Goal: Task Accomplishment & Management: Complete application form

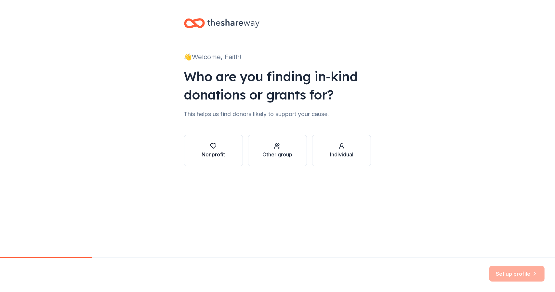
click at [214, 157] on div "Nonprofit" at bounding box center [212, 154] width 23 height 8
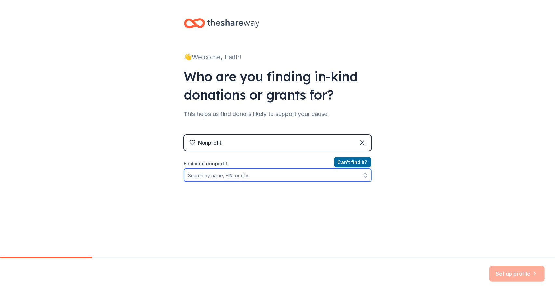
click at [247, 176] on input "Find your nonprofit" at bounding box center [277, 175] width 187 height 13
type input "[US_EMPLOYER_IDENTIFICATION_NUMBER]"
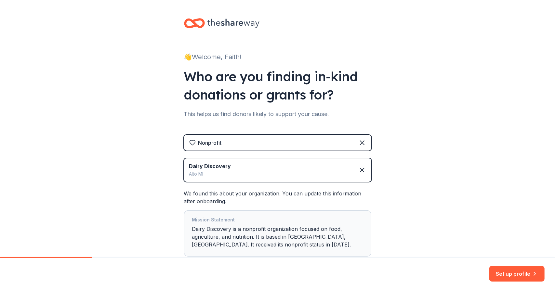
scroll to position [44, 0]
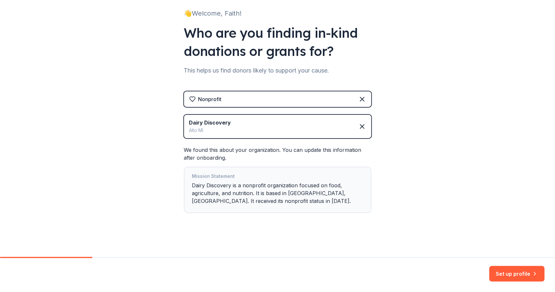
click at [337, 187] on div "Mission Statement Dairy Discovery is a nonprofit organization focused on food, …" at bounding box center [277, 189] width 171 height 35
click at [325, 192] on div "Mission Statement Dairy Discovery is a nonprofit organization focused on food, …" at bounding box center [277, 189] width 171 height 35
click at [511, 270] on button "Set up profile" at bounding box center [516, 274] width 55 height 16
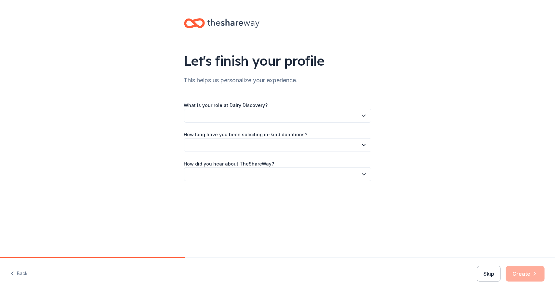
click at [279, 115] on button "button" at bounding box center [277, 116] width 187 height 14
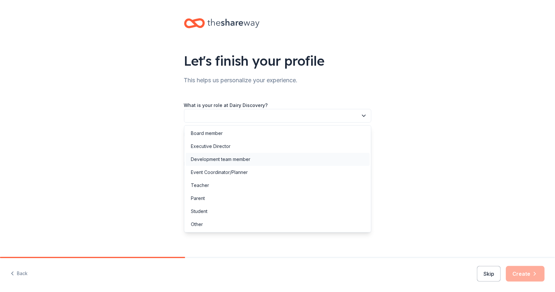
click at [271, 160] on div "Development team member" at bounding box center [278, 159] width 184 height 13
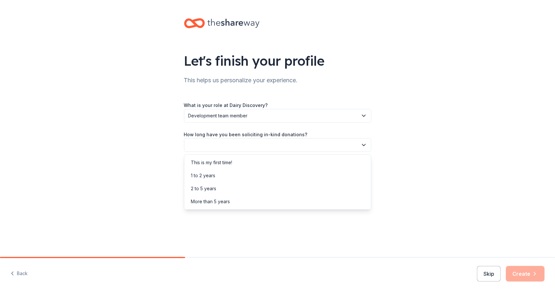
click at [262, 149] on button "button" at bounding box center [277, 145] width 187 height 14
click at [241, 190] on div "2 to 5 years" at bounding box center [278, 188] width 184 height 13
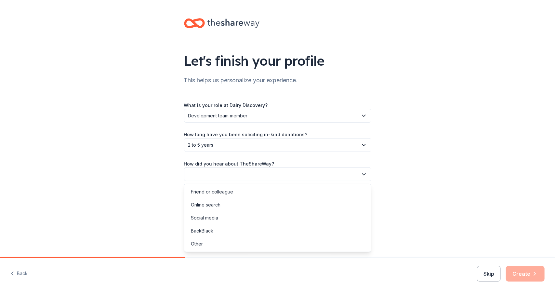
click at [269, 176] on button "button" at bounding box center [277, 174] width 187 height 14
click at [260, 194] on div "Friend or colleague" at bounding box center [278, 191] width 184 height 13
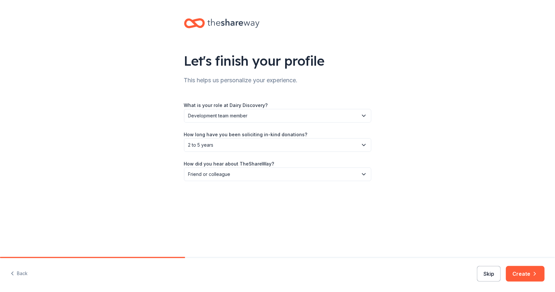
click at [489, 272] on button "Skip" at bounding box center [489, 274] width 24 height 16
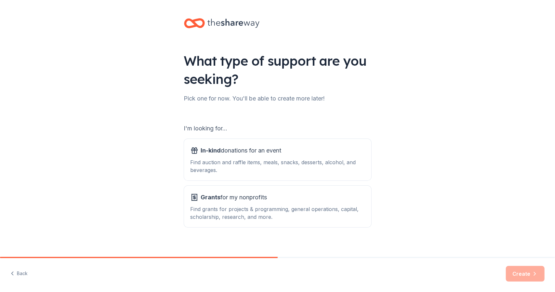
scroll to position [6, 0]
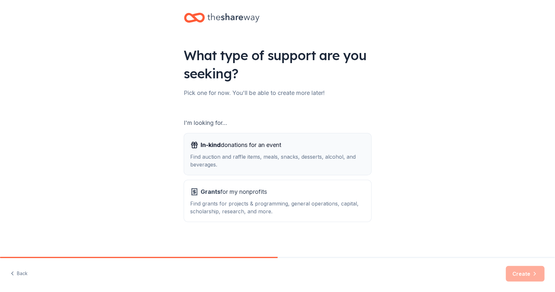
click at [355, 155] on div "Find auction and raffle items, meals, snacks, desserts, alcohol, and beverages." at bounding box center [277, 161] width 174 height 16
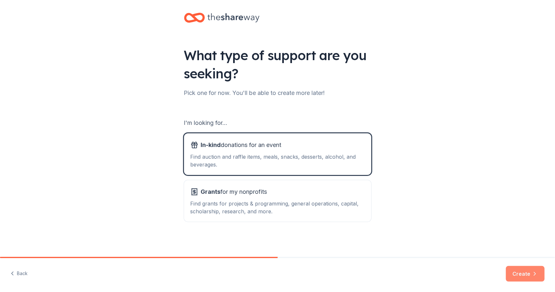
click at [527, 273] on button "Create" at bounding box center [525, 274] width 39 height 16
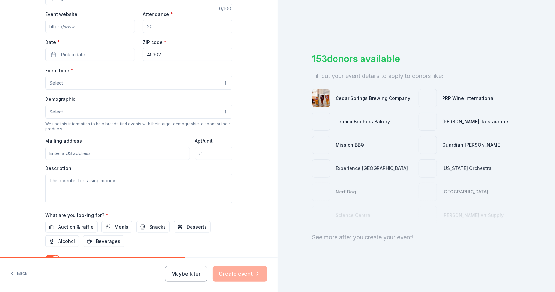
scroll to position [128, 0]
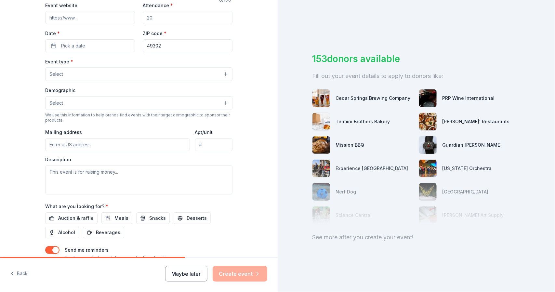
click at [184, 273] on button "Maybe later" at bounding box center [186, 274] width 42 height 16
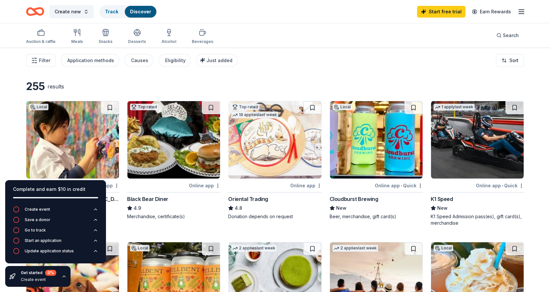
click at [302, 64] on div "Filter Application methods Causes Eligibility Just added Sort" at bounding box center [275, 60] width 550 height 26
click at [508, 35] on span "Search" at bounding box center [511, 36] width 16 height 8
